Goal: Information Seeking & Learning: Learn about a topic

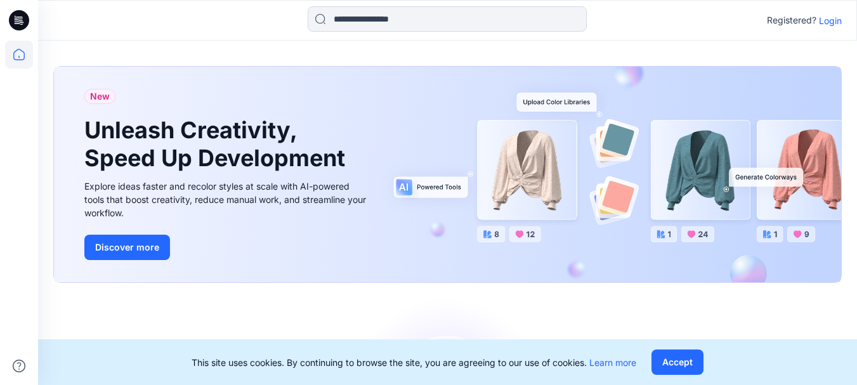
click at [826, 22] on p "Login" at bounding box center [830, 20] width 23 height 13
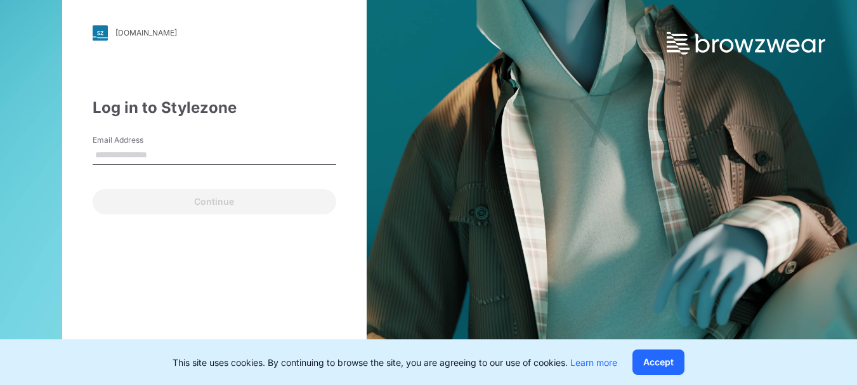
type input "**********"
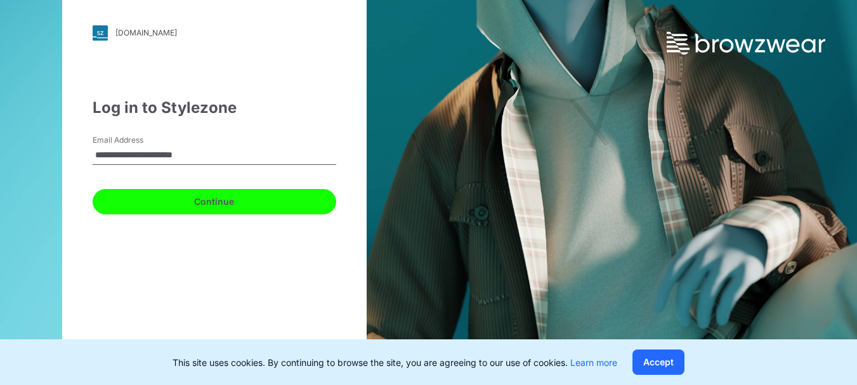
click at [190, 198] on button "Continue" at bounding box center [214, 201] width 243 height 25
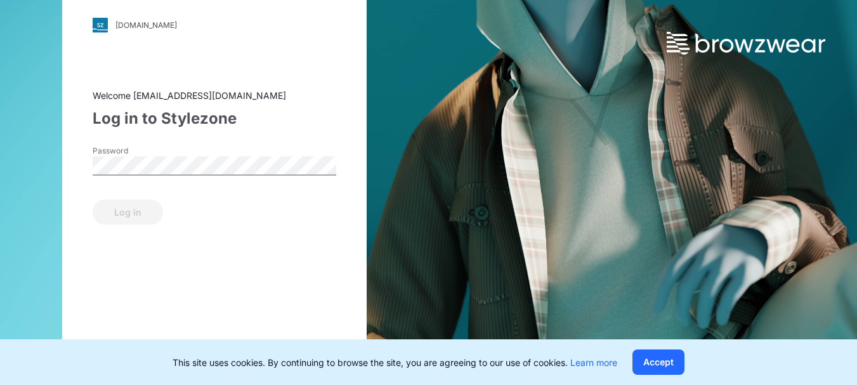
click at [245, 150] on div "Password" at bounding box center [214, 164] width 243 height 38
drag, startPoint x: 141, startPoint y: 209, endPoint x: 149, endPoint y: 211, distance: 7.8
click at [140, 209] on button "Log in" at bounding box center [128, 211] width 70 height 25
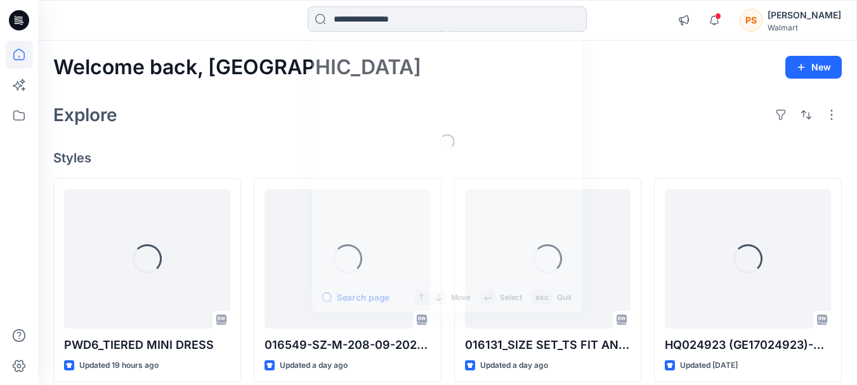
click at [389, 23] on input at bounding box center [446, 18] width 279 height 25
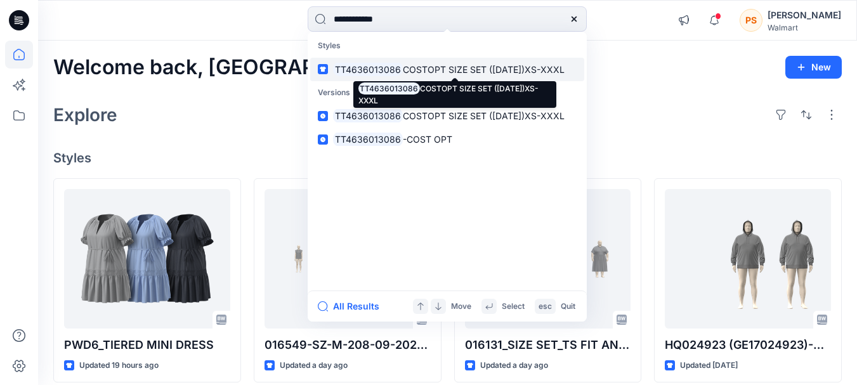
type input "**********"
click at [391, 70] on mark "TT4636013086" at bounding box center [368, 69] width 70 height 15
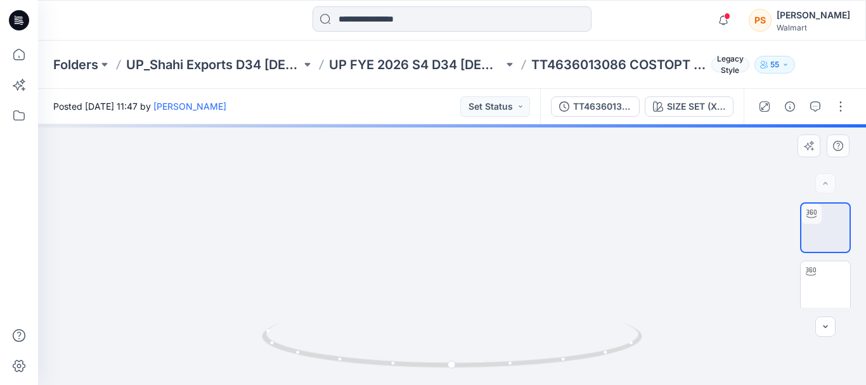
drag, startPoint x: 509, startPoint y: 245, endPoint x: 202, endPoint y: 280, distance: 308.8
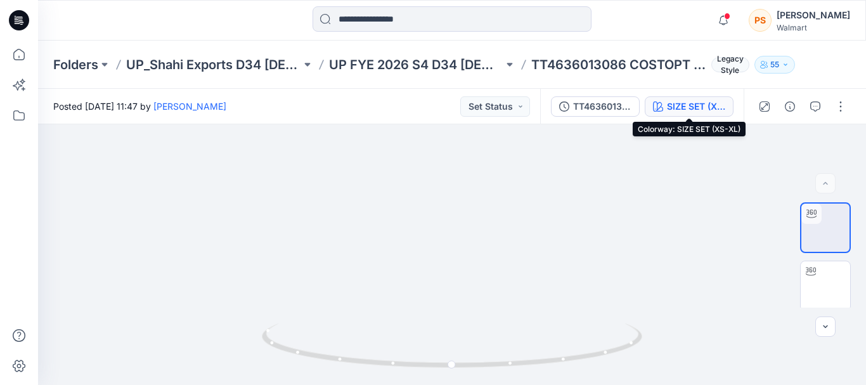
click at [695, 109] on div "SIZE SET (XS-XL)" at bounding box center [696, 107] width 58 height 14
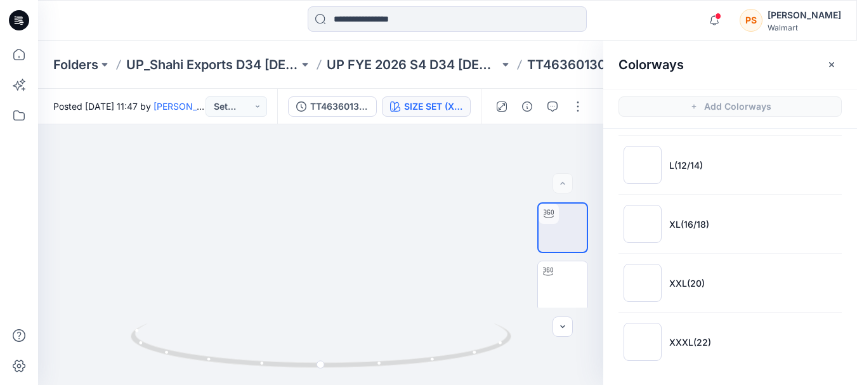
scroll to position [4, 0]
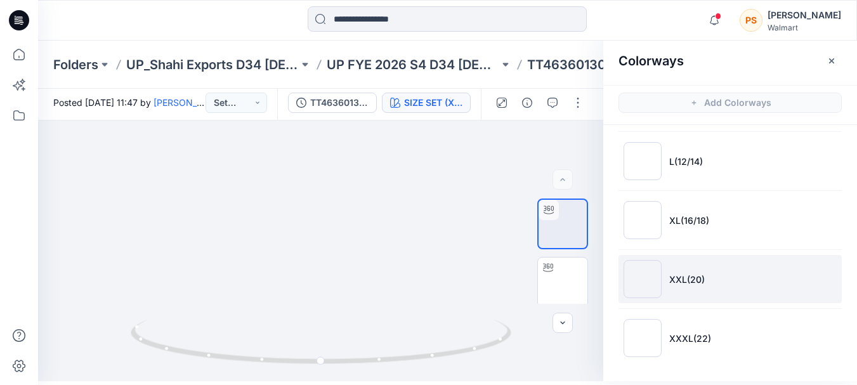
click at [647, 272] on img at bounding box center [642, 279] width 38 height 38
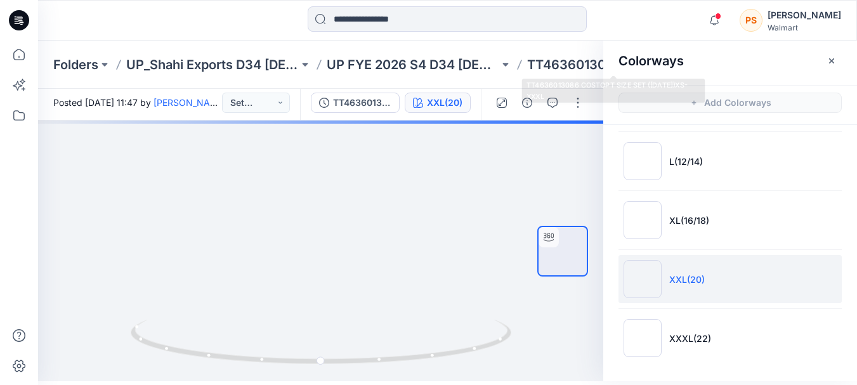
click at [524, 62] on icon at bounding box center [519, 65] width 10 height 10
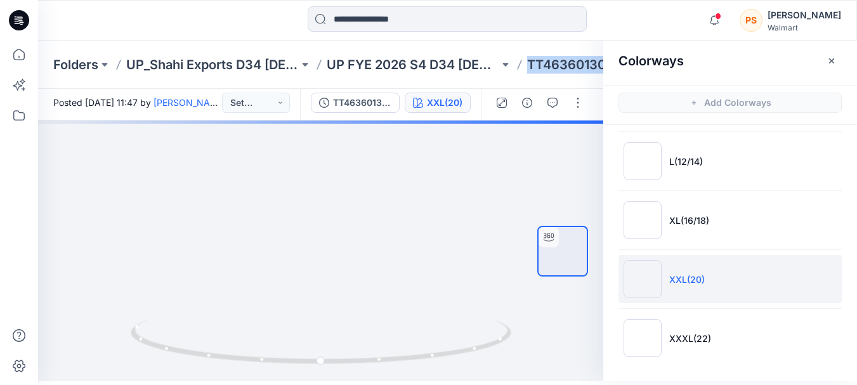
click at [524, 62] on icon at bounding box center [519, 65] width 10 height 10
copy p "TT4636013086"
click at [421, 25] on input at bounding box center [446, 18] width 279 height 25
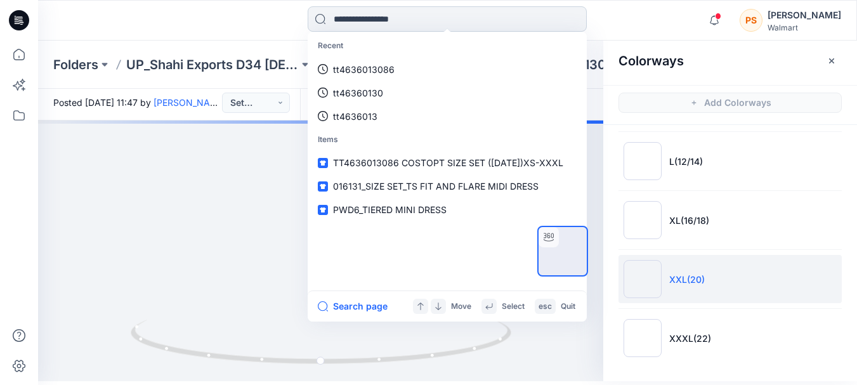
paste input "**********"
type input "**********"
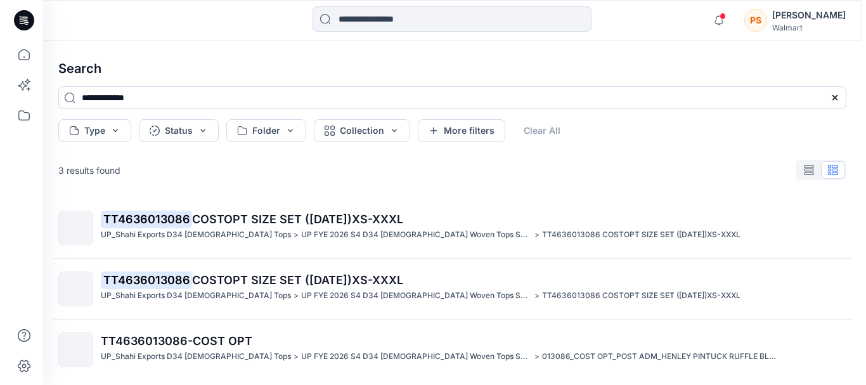
scroll to position [11, 0]
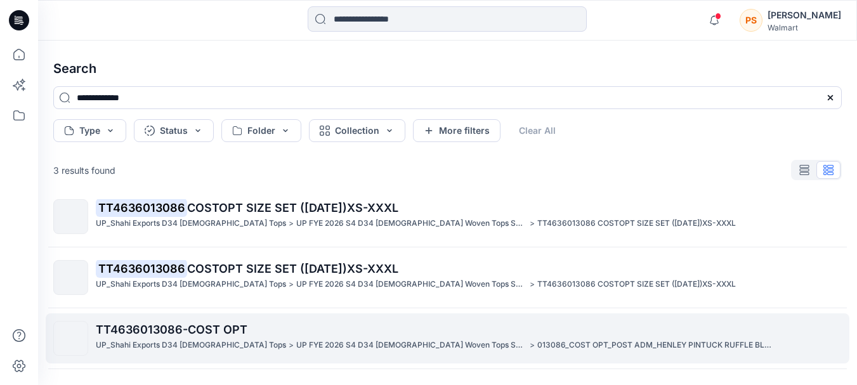
click at [174, 338] on p "TT4636013086-COST OPT" at bounding box center [468, 330] width 745 height 18
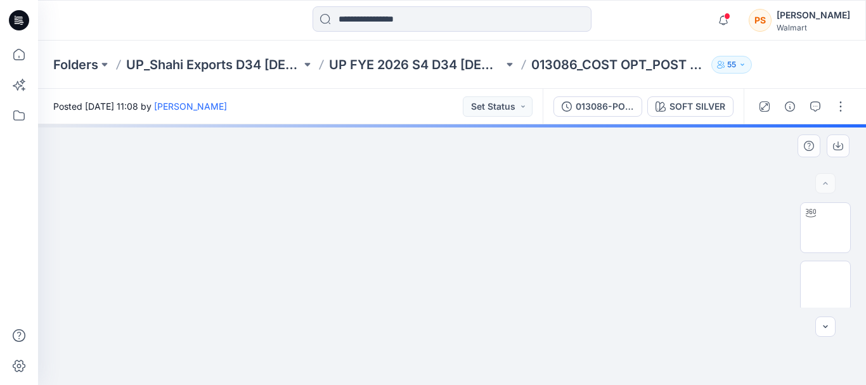
click at [593, 124] on img at bounding box center [452, 124] width 434 height 0
